Goal: Task Accomplishment & Management: Use online tool/utility

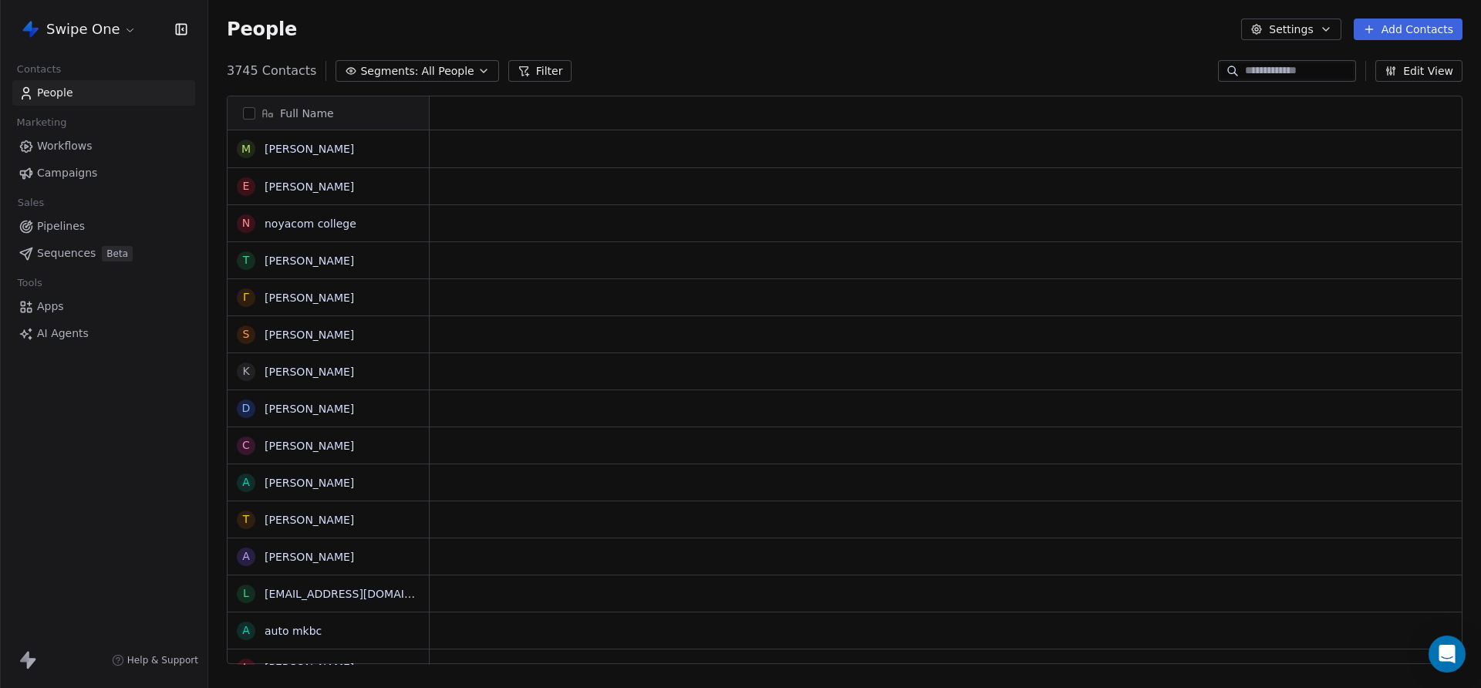
scroll to position [1, 1]
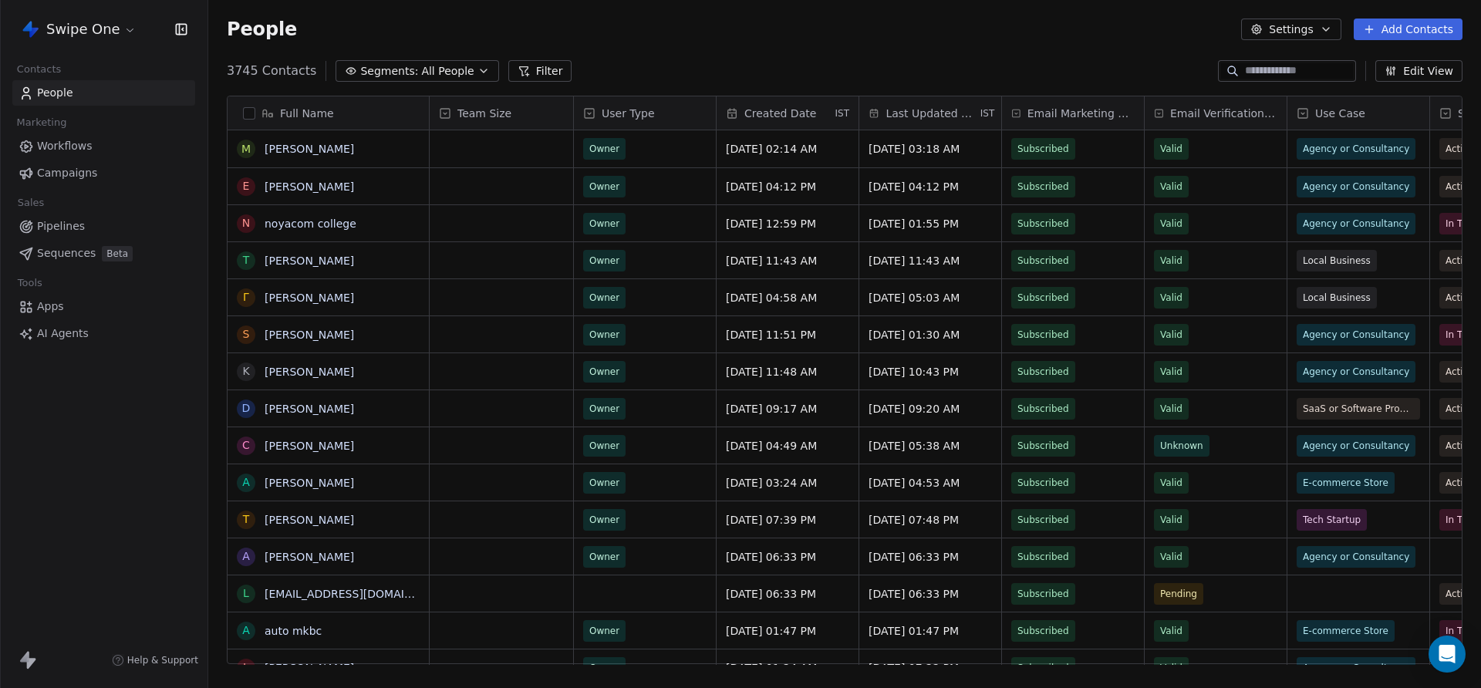
click at [129, 144] on link "Workflows" at bounding box center [103, 145] width 183 height 25
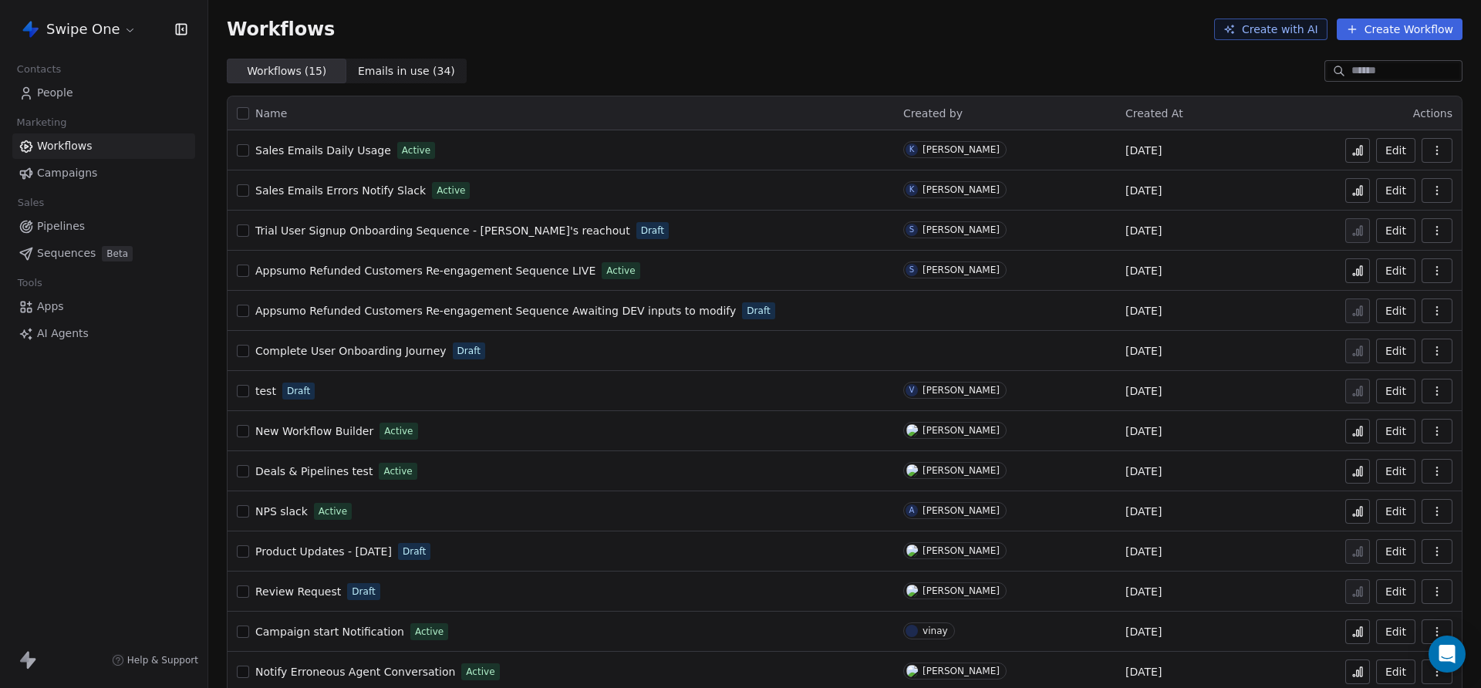
click at [354, 151] on span "Sales Emails Daily Usage" at bounding box center [323, 150] width 136 height 12
click at [397, 194] on span "Sales Emails Errors Notify Slack" at bounding box center [340, 190] width 171 height 12
